Goal: Task Accomplishment & Management: Use online tool/utility

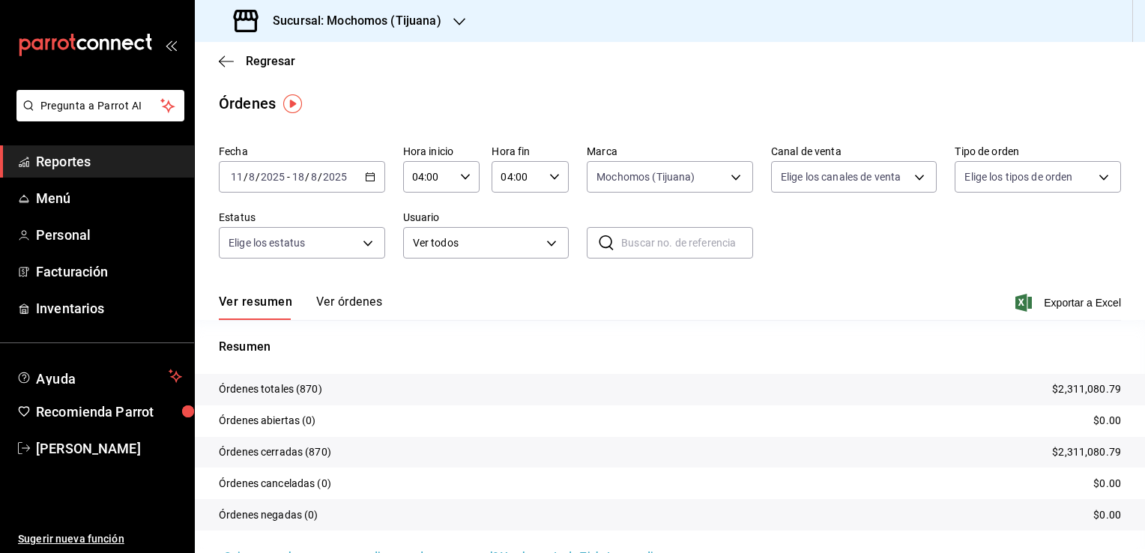
click at [455, 22] on icon "button" at bounding box center [459, 22] width 12 height 12
click at [357, 95] on div "Animal ([GEOGRAPHIC_DATA])" at bounding box center [307, 99] width 201 height 16
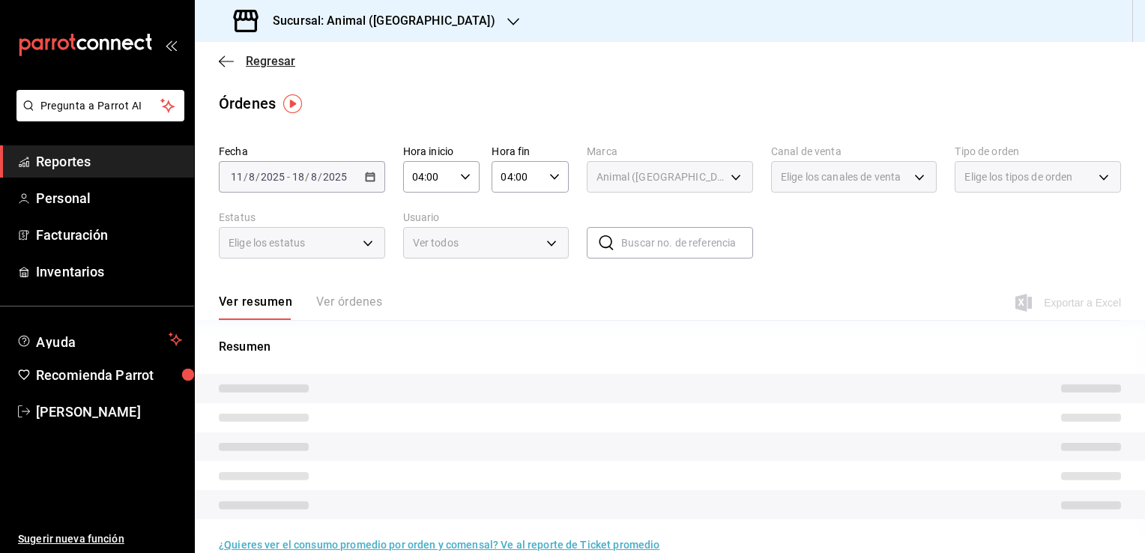
click at [276, 61] on span "Regresar" at bounding box center [270, 61] width 49 height 14
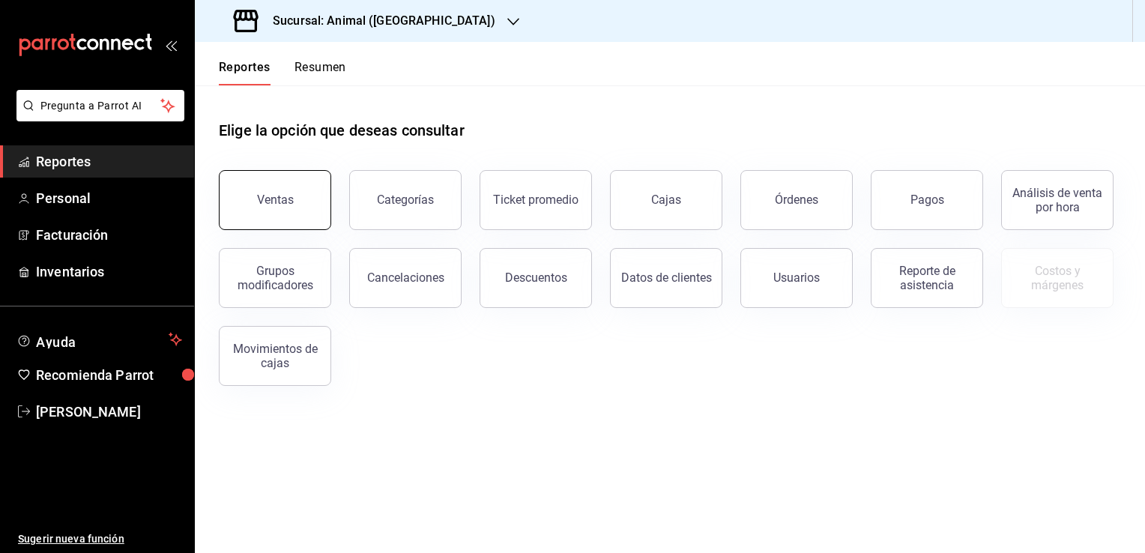
click at [285, 204] on div "Ventas" at bounding box center [275, 200] width 37 height 14
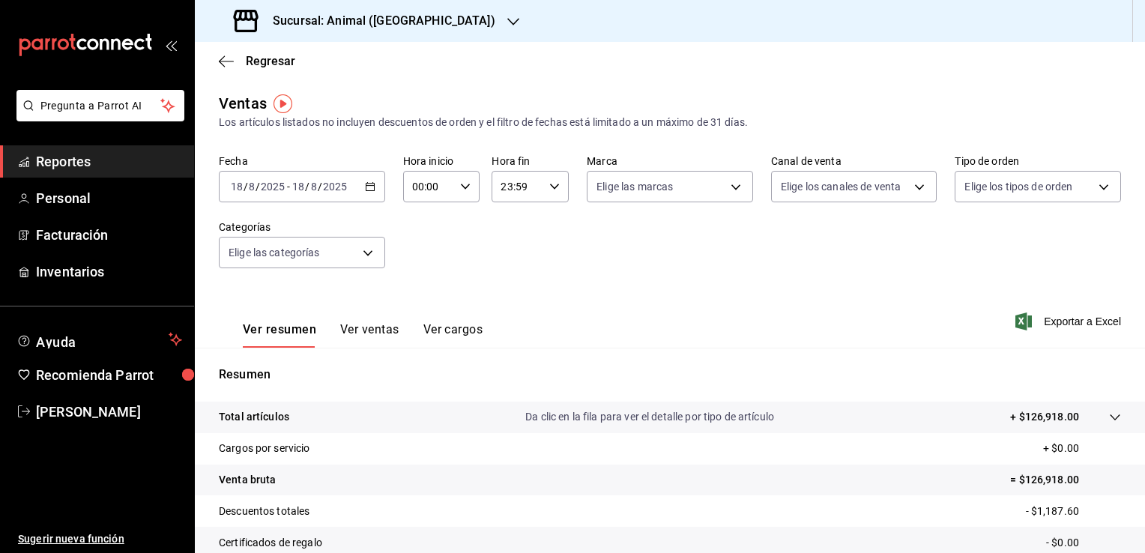
click at [365, 189] on icon "button" at bounding box center [370, 186] width 10 height 10
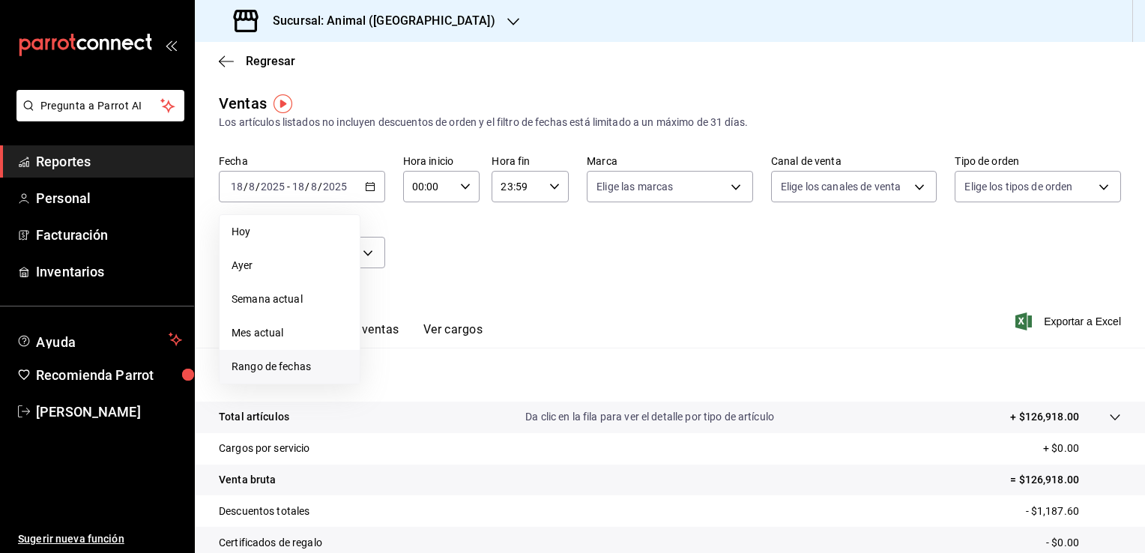
click at [298, 373] on span "Rango de fechas" at bounding box center [289, 367] width 116 height 16
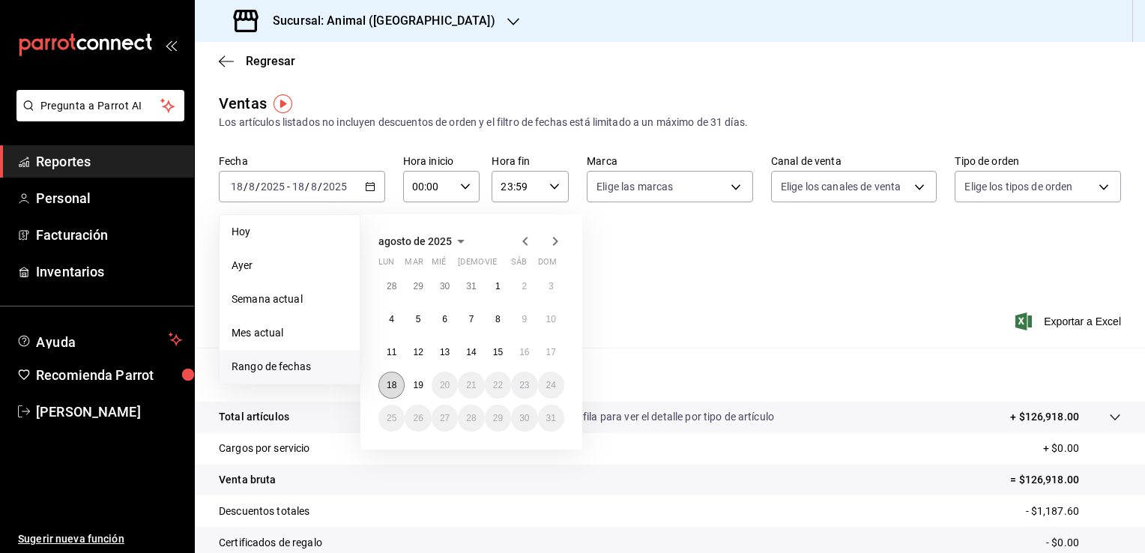
click at [396, 389] on abbr "18" at bounding box center [392, 385] width 10 height 10
click at [417, 389] on abbr "19" at bounding box center [418, 385] width 10 height 10
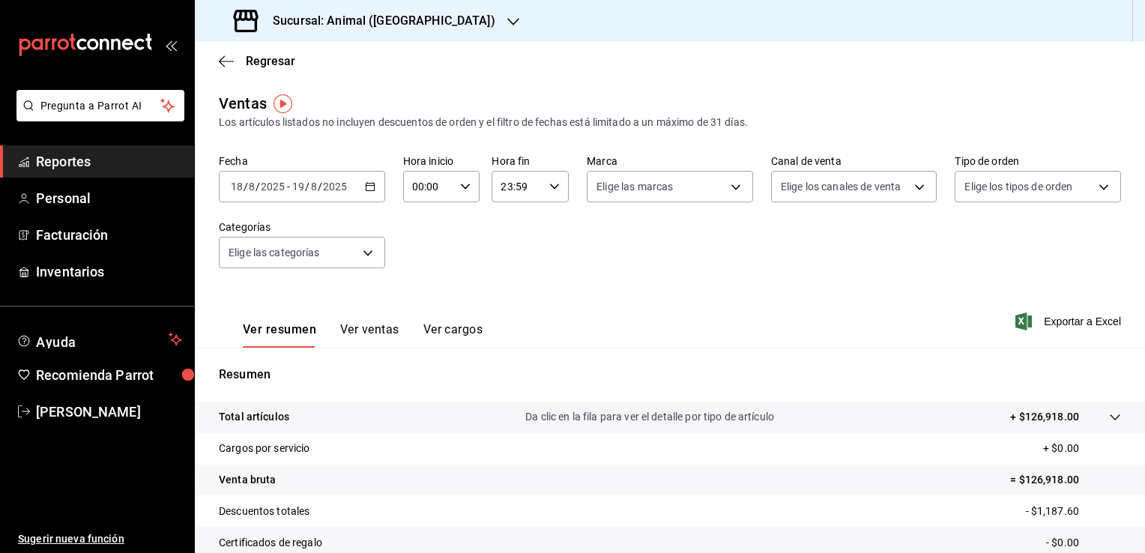
click at [461, 188] on \(Stroke\) "button" at bounding box center [465, 186] width 9 height 5
click at [419, 264] on span "04" at bounding box center [420, 261] width 14 height 12
type input "04:00"
click at [555, 190] on div at bounding box center [572, 276] width 1145 height 553
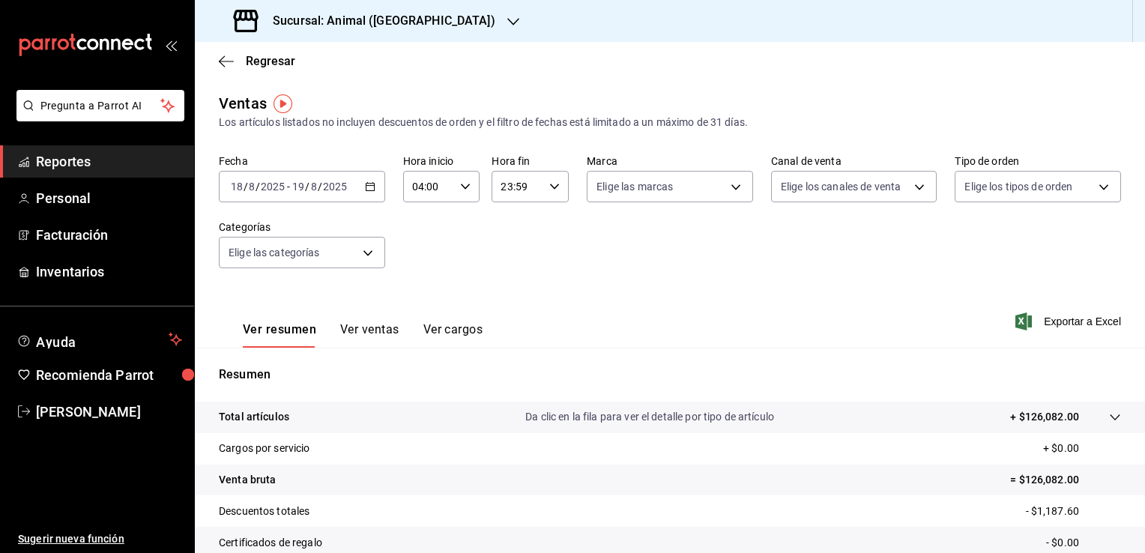
click at [552, 186] on \(Stroke\) "button" at bounding box center [554, 186] width 9 height 5
click at [509, 240] on span "21" at bounding box center [507, 237] width 14 height 12
type input "21:59"
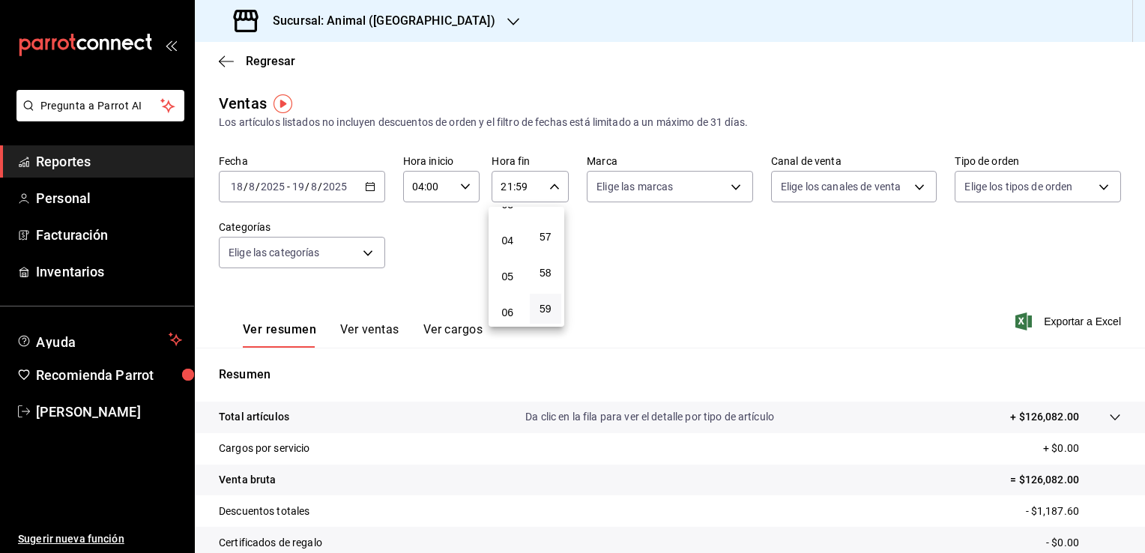
click at [509, 240] on span "04" at bounding box center [507, 240] width 14 height 12
click at [547, 232] on span "57" at bounding box center [546, 237] width 14 height 12
type input "04:57"
click at [547, 232] on button "00" at bounding box center [546, 225] width 32 height 30
type input "04:00"
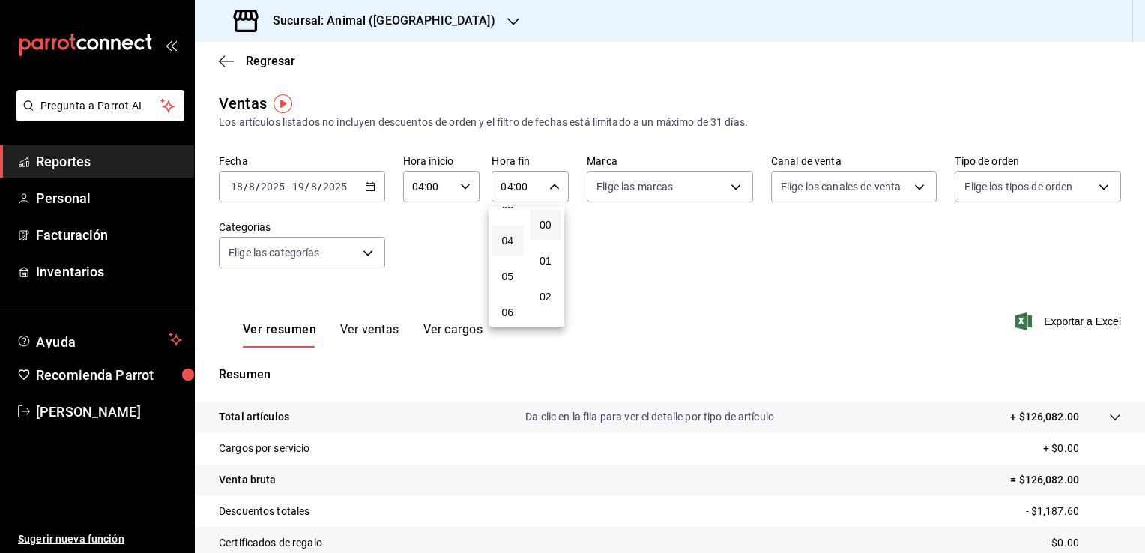
drag, startPoint x: 691, startPoint y: 246, endPoint x: 728, endPoint y: 187, distance: 69.6
click at [728, 187] on div at bounding box center [572, 276] width 1145 height 553
click at [728, 187] on body "Pregunta a Parrot AI Reportes Personal Facturación Inventarios Ayuda Recomienda…" at bounding box center [572, 276] width 1145 height 553
click at [645, 298] on span "Animal ([GEOGRAPHIC_DATA])" at bounding box center [695, 295] width 145 height 16
type input "98bba0fd-3ba1-42e0-bfa8-4188b5c89202"
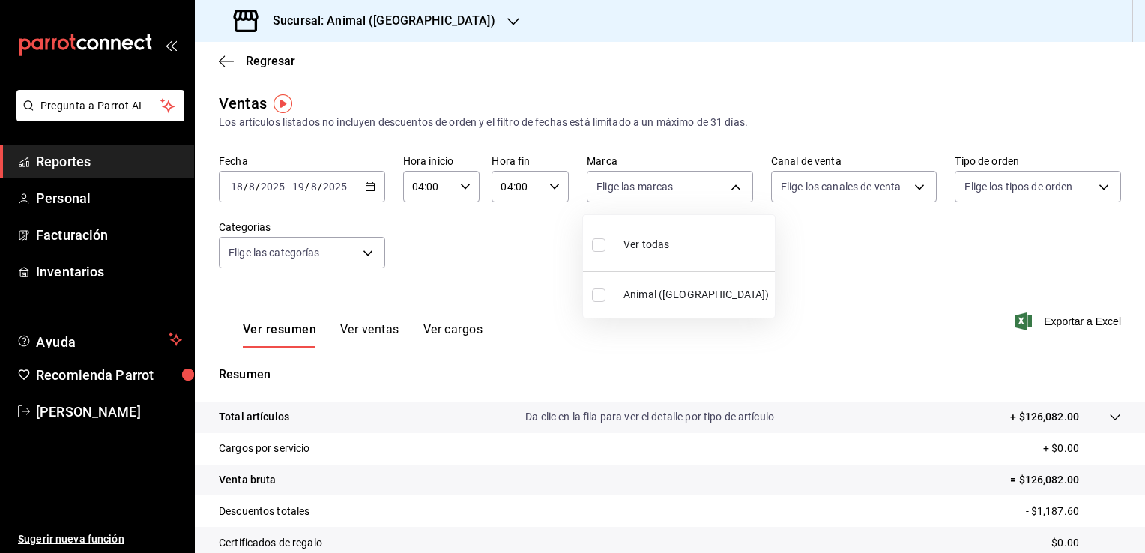
checkbox input "true"
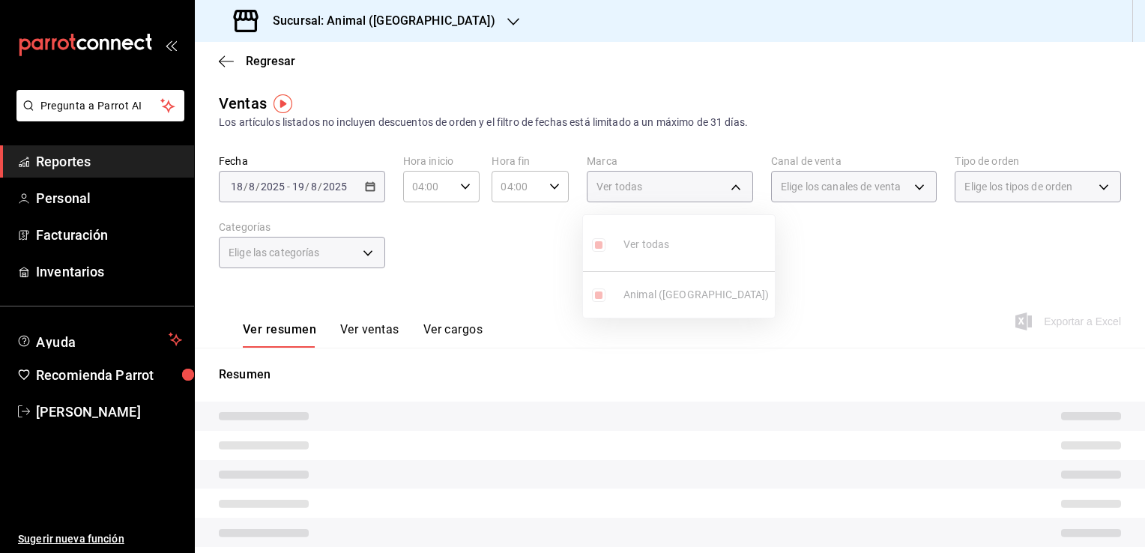
click at [822, 284] on div at bounding box center [572, 276] width 1145 height 553
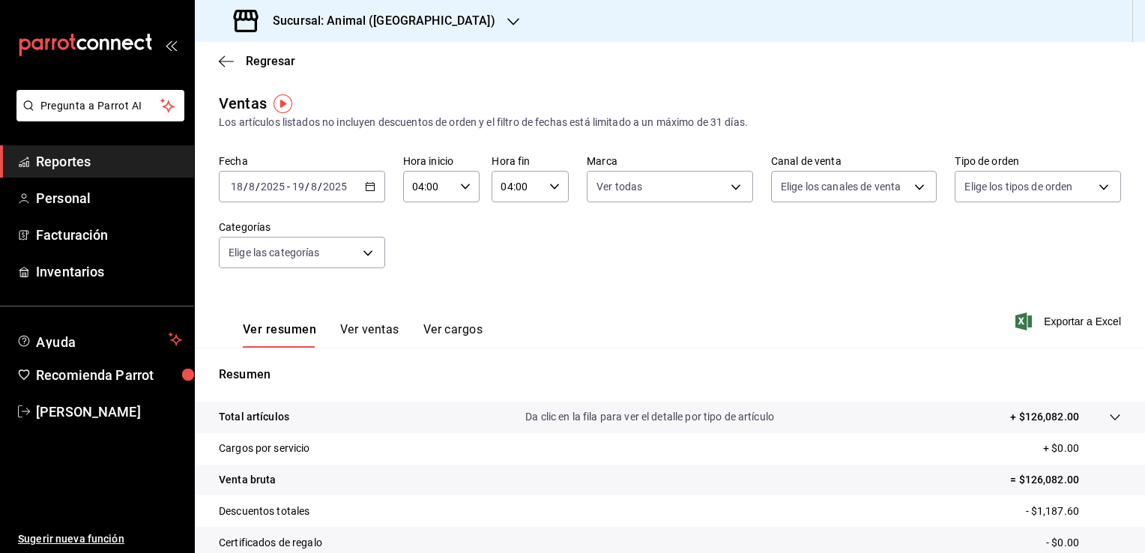
click at [822, 284] on div "Fecha [DATE] [DATE] - [DATE] [DATE] Hora inicio 04:00 Hora inicio Hora fin 04:0…" at bounding box center [670, 220] width 902 height 132
click at [1044, 324] on span "Exportar a Excel" at bounding box center [1069, 321] width 103 height 18
click at [271, 59] on span "Regresar" at bounding box center [270, 61] width 49 height 14
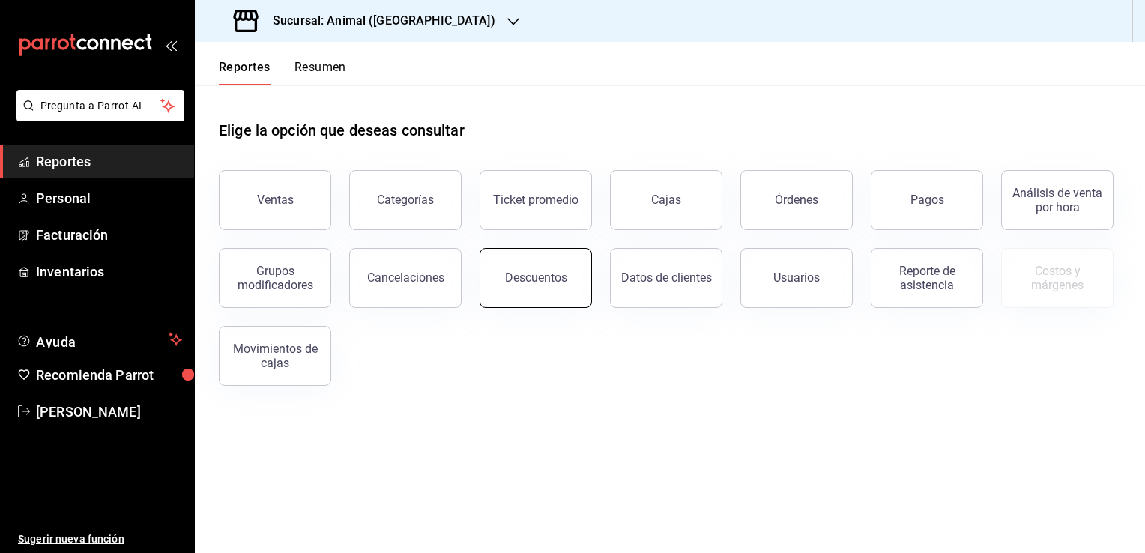
click at [533, 278] on div "Descuentos" at bounding box center [536, 277] width 62 height 14
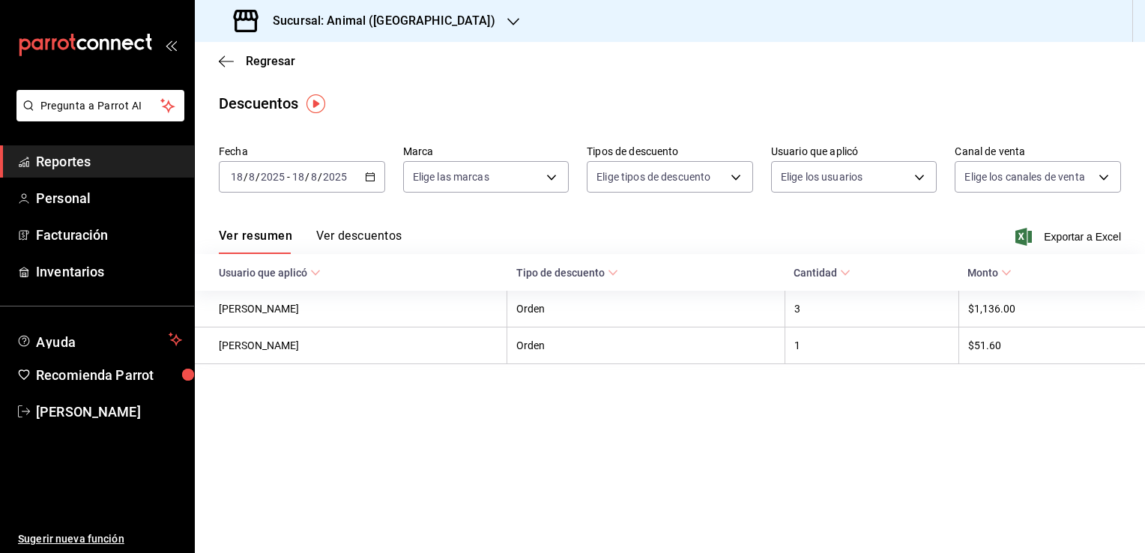
click at [369, 177] on icon "button" at bounding box center [370, 177] width 10 height 10
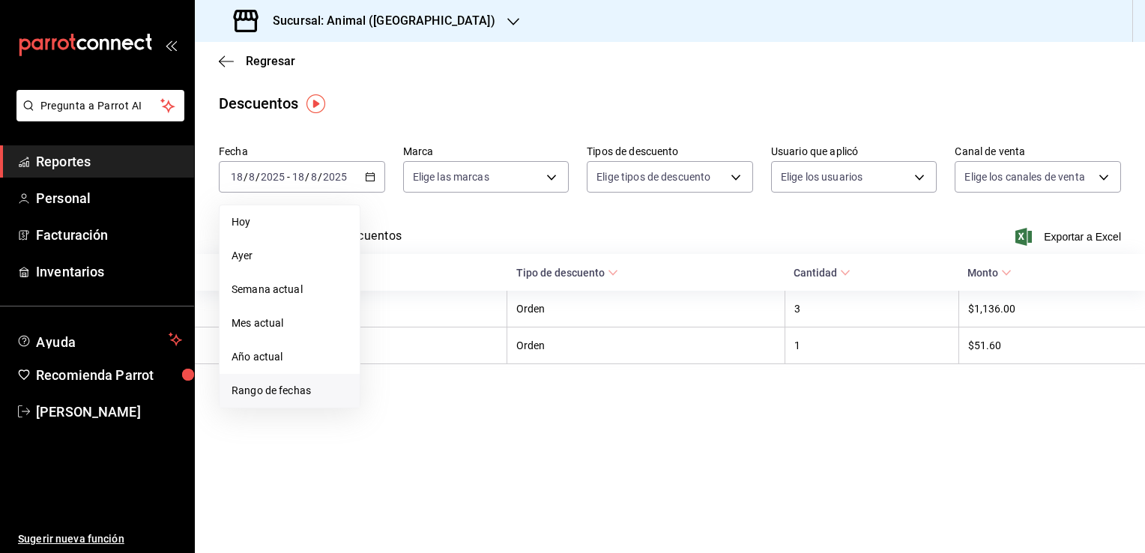
click at [291, 387] on span "Rango de fechas" at bounding box center [289, 391] width 116 height 16
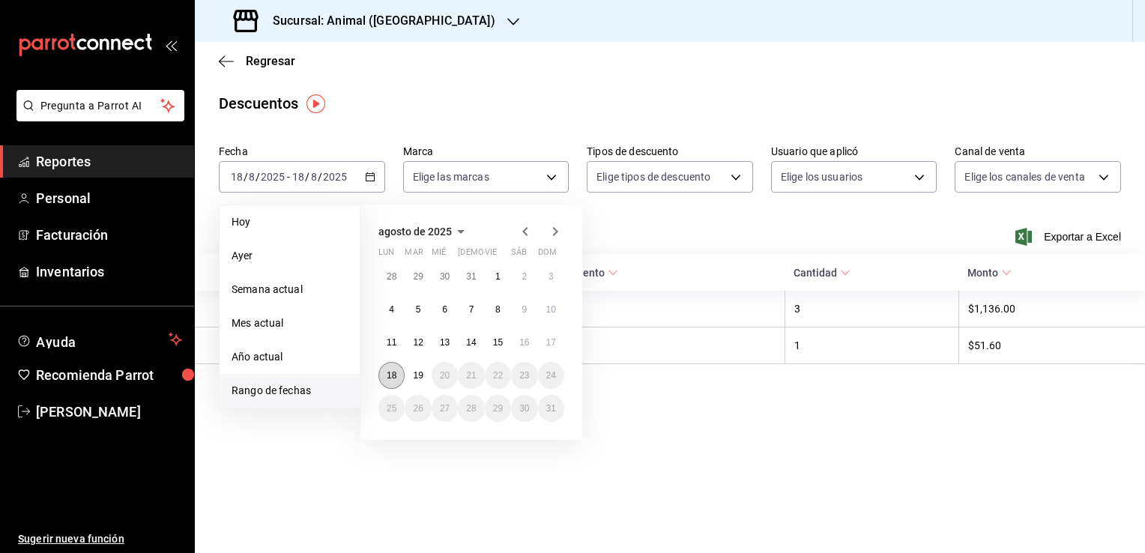
click at [390, 381] on button "18" at bounding box center [391, 375] width 26 height 27
click at [411, 375] on button "19" at bounding box center [418, 375] width 26 height 27
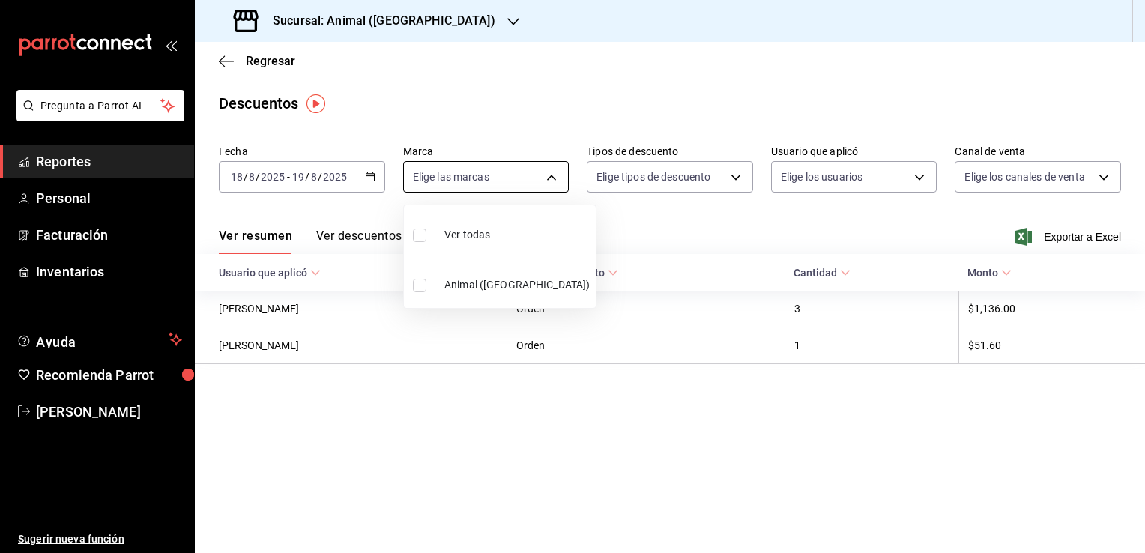
click at [545, 178] on body "Pregunta a Parrot AI Reportes Personal Facturación Inventarios Ayuda Recomienda…" at bounding box center [572, 276] width 1145 height 553
click at [501, 291] on span "Animal ([GEOGRAPHIC_DATA])" at bounding box center [516, 285] width 145 height 16
type input "98bba0fd-3ba1-42e0-bfa8-4188b5c89202"
checkbox input "true"
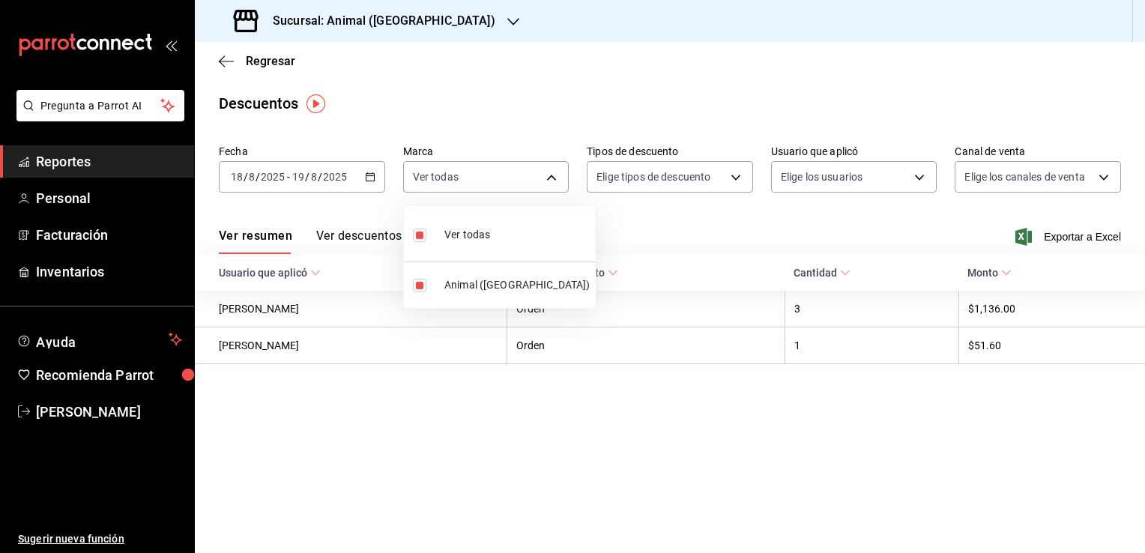
click at [697, 215] on div at bounding box center [572, 276] width 1145 height 553
click at [1042, 238] on span "Exportar a Excel" at bounding box center [1069, 237] width 103 height 18
